Goal: Information Seeking & Learning: Understand process/instructions

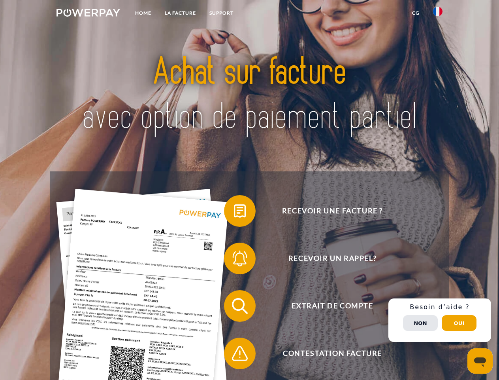
click at [88, 14] on img at bounding box center [89, 13] width 64 height 8
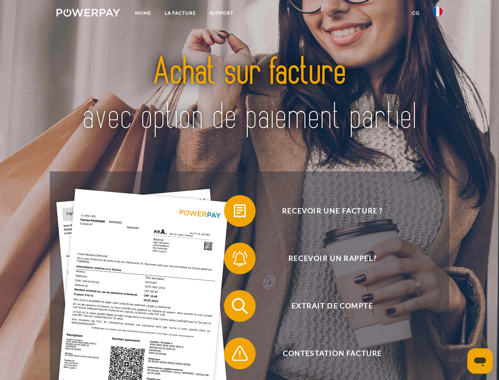
click at [438, 14] on img at bounding box center [437, 11] width 9 height 9
click at [416, 13] on link "CG" at bounding box center [416, 13] width 21 height 14
click at [234, 212] on span at bounding box center [228, 211] width 40 height 40
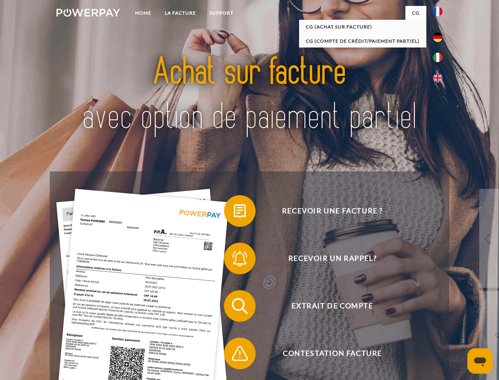
click at [234, 260] on span at bounding box center [228, 258] width 40 height 40
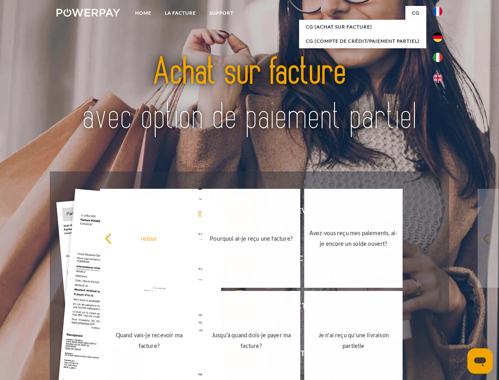
click at [234, 307] on link "Jusqu'à quand dois-je payer ma facture?" at bounding box center [251, 340] width 98 height 99
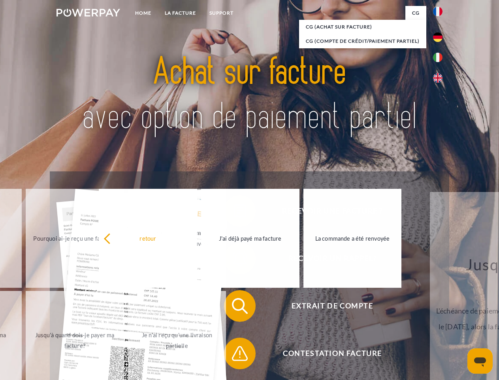
click at [234, 355] on span at bounding box center [228, 353] width 40 height 40
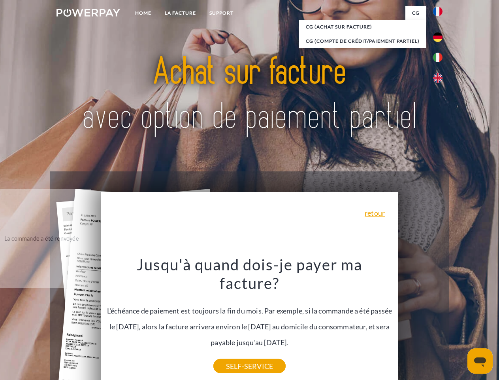
click at [440, 320] on div "Recevoir une facture ? Recevoir un rappel? Extrait de compte retour" at bounding box center [249, 329] width 399 height 316
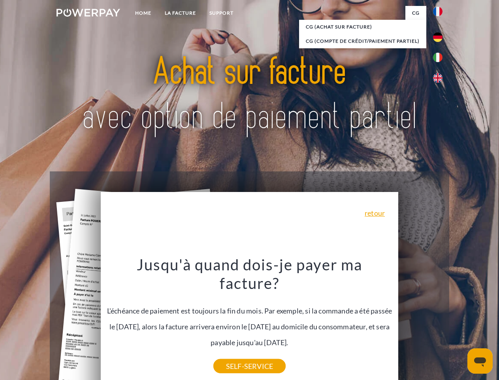
click at [421, 321] on span "Extrait de compte" at bounding box center [333, 306] width 194 height 32
click at [459, 323] on header "Home LA FACTURE Support" at bounding box center [249, 273] width 499 height 546
